Goal: Information Seeking & Learning: Learn about a topic

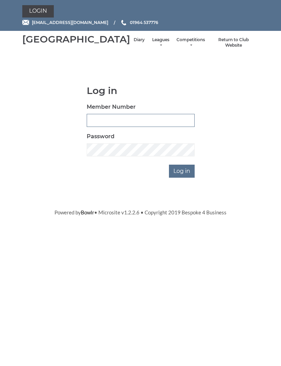
type input "0132"
click at [182, 177] on input "Log in" at bounding box center [182, 170] width 26 height 13
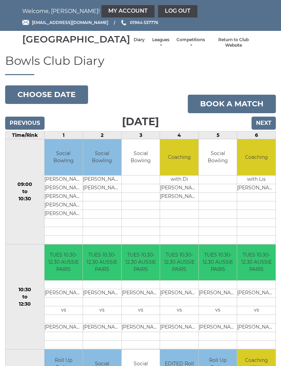
click at [65, 104] on button "Choose date" at bounding box center [46, 94] width 83 height 19
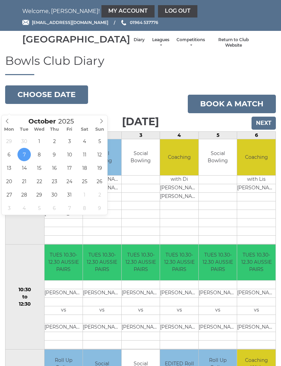
type input "[DATE]"
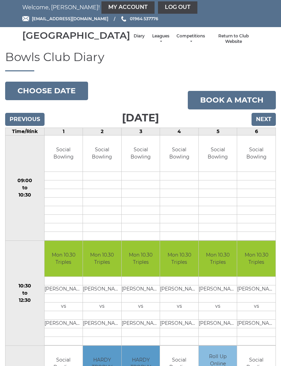
scroll to position [4, 0]
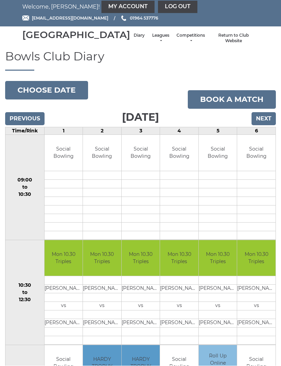
click at [54, 100] on button "Choose date" at bounding box center [46, 90] width 83 height 19
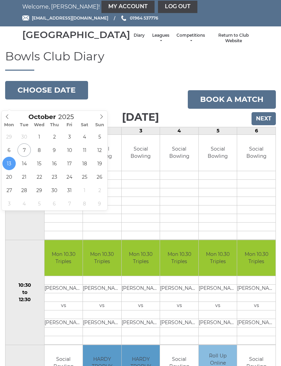
type input "2025-10-06"
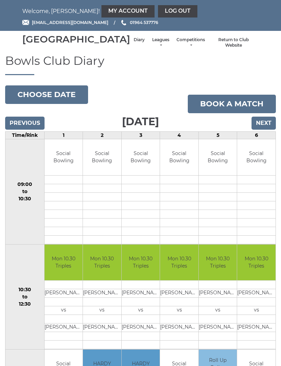
click at [46, 100] on button "Choose date" at bounding box center [46, 94] width 83 height 19
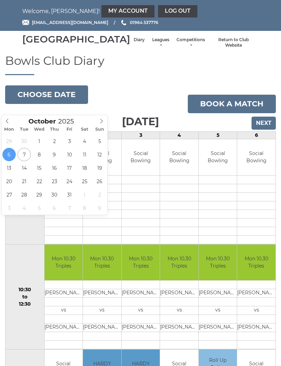
type input "2025-10-14"
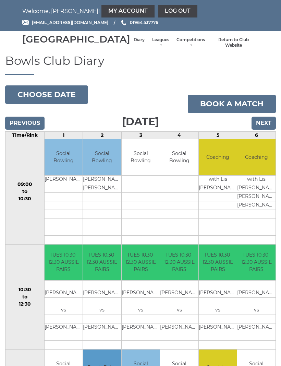
click at [68, 96] on button "Choose date" at bounding box center [46, 94] width 83 height 19
click at [151, 48] on link "Leagues" at bounding box center [160, 42] width 18 height 11
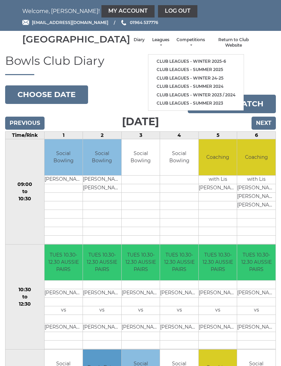
click at [191, 59] on link "Club leagues - Winter 2025-6" at bounding box center [195, 61] width 95 height 9
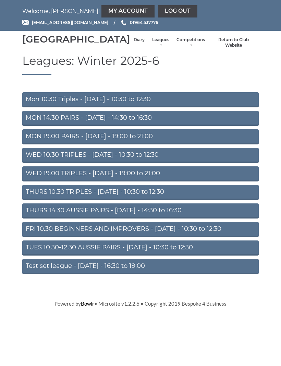
click at [184, 255] on link "TUES 10.30-12.30 AUSSIE PAIRS - [DATE] - 10:30 to 12:30" at bounding box center [140, 247] width 236 height 15
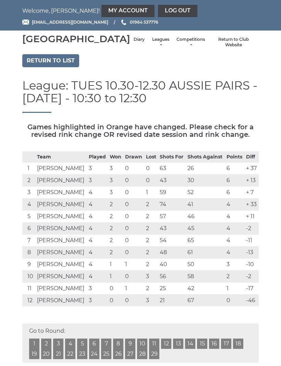
click at [73, 67] on link "Return to list" at bounding box center [50, 60] width 57 height 13
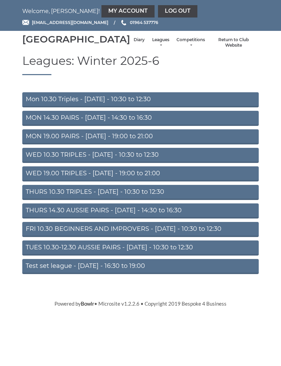
click at [148, 144] on link "MON 19.00 PAIRS - Monday - 19:00 to 21:00" at bounding box center [140, 136] width 236 height 15
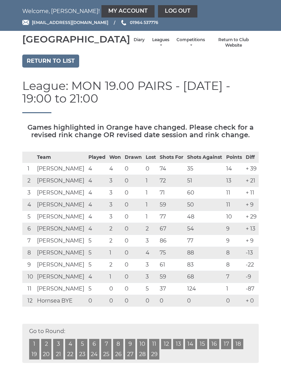
click at [231, 48] on link "Return to Club Website" at bounding box center [234, 42] width 44 height 11
